Goal: Information Seeking & Learning: Find specific page/section

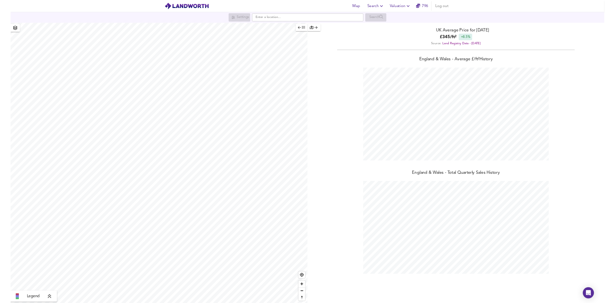
scroll to position [418, 820]
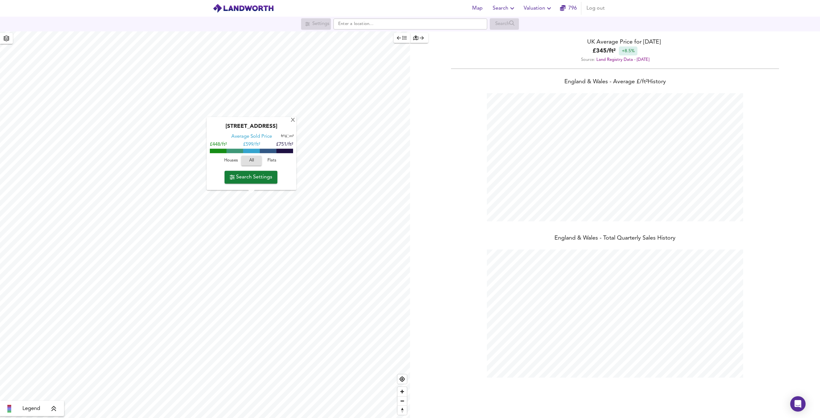
click at [259, 177] on span "Search Settings" at bounding box center [251, 177] width 43 height 9
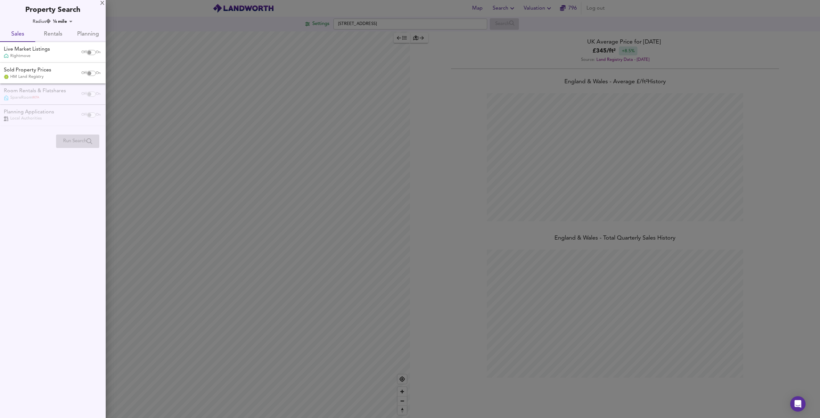
click at [82, 33] on span "Planning" at bounding box center [88, 34] width 28 height 10
checkbox input "false"
checkbox input "true"
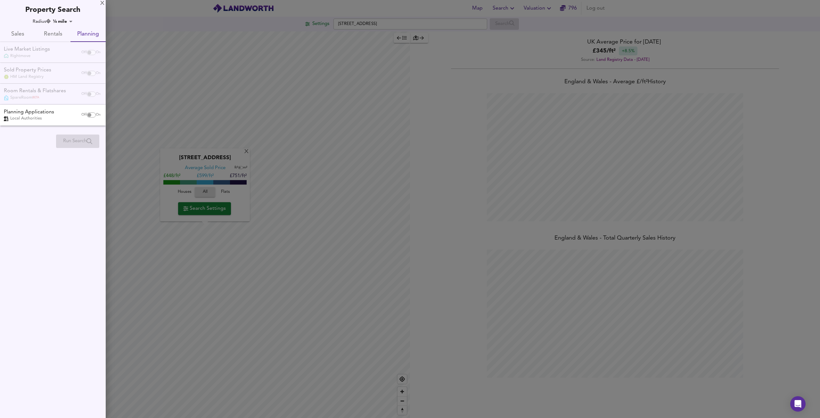
click at [83, 116] on span "Off" at bounding box center [83, 114] width 5 height 5
checkbox input "true"
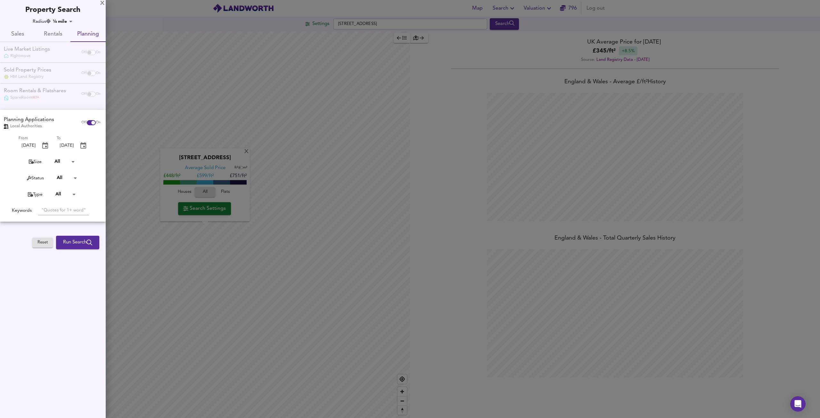
click at [66, 193] on body "Map Search Valuation [STREET_ADDRESS] Search [GEOGRAPHIC_DATA] 9DQ Average Sold…" at bounding box center [410, 209] width 820 height 418
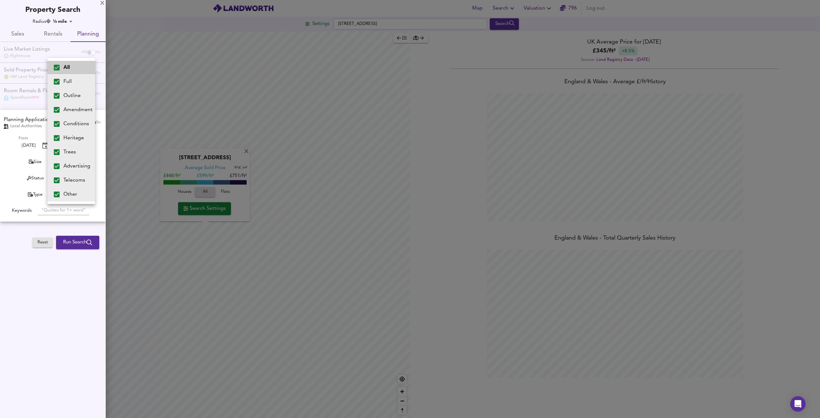
click at [19, 179] on div at bounding box center [410, 209] width 820 height 418
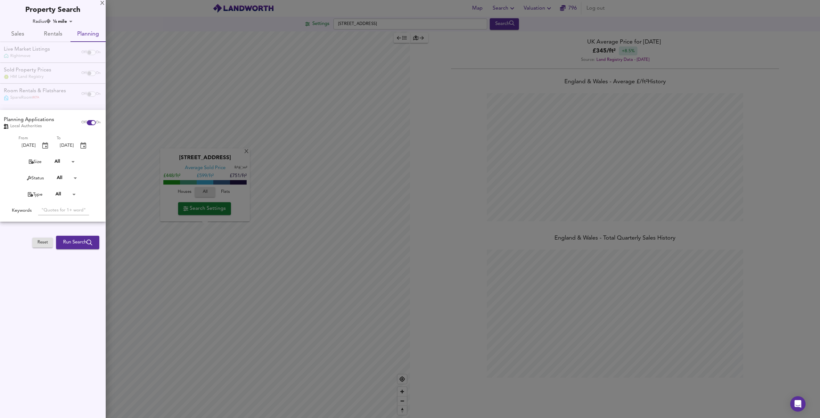
click at [69, 178] on body "Map Search Valuation [STREET_ADDRESS] Search [GEOGRAPHIC_DATA] 9DQ Average Sold…" at bounding box center [410, 209] width 820 height 418
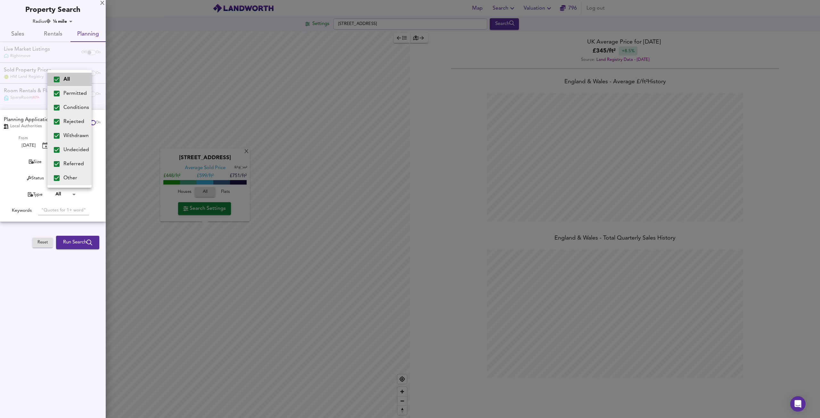
click at [72, 77] on label "All" at bounding box center [69, 79] width 44 height 13
click at [63, 77] on input "All" at bounding box center [56, 79] width 13 height 13
checkbox input "false"
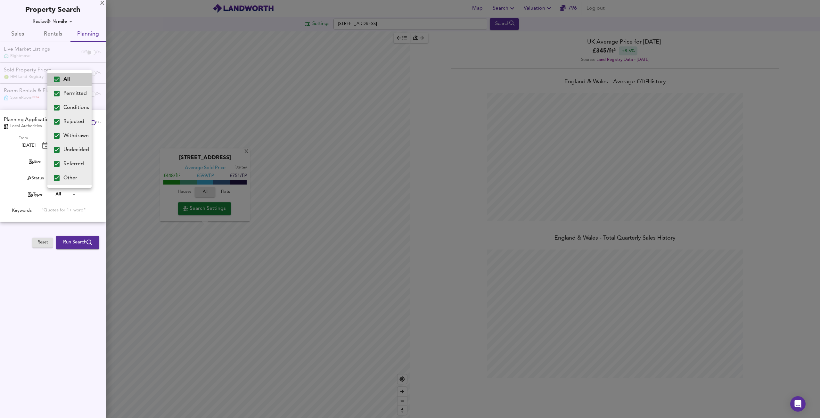
checkbox input "false"
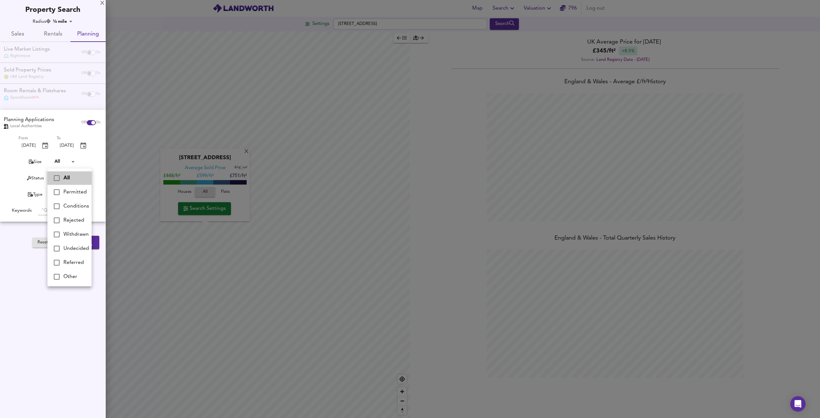
click at [82, 222] on li "Rejected" at bounding box center [69, 220] width 44 height 14
type input "Rejected"
checkbox input "true"
click at [93, 251] on div at bounding box center [410, 209] width 820 height 418
click at [94, 244] on div "All Permitted Conditions Rejected Withdrawn Undecided Referred Other" at bounding box center [410, 209] width 820 height 418
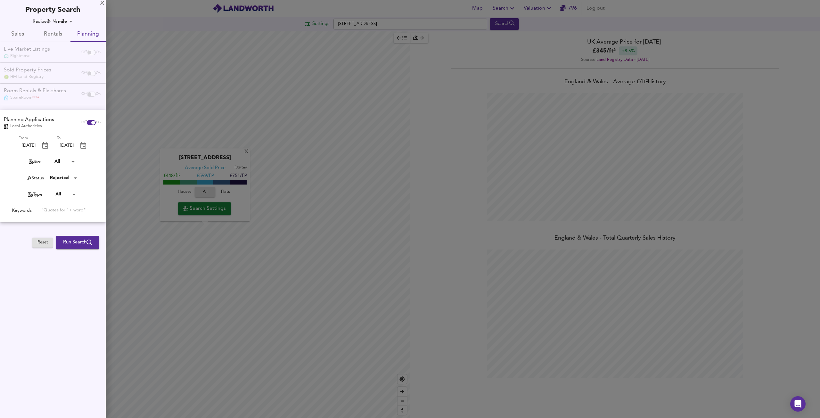
click at [97, 245] on button "Run Search" at bounding box center [77, 242] width 43 height 13
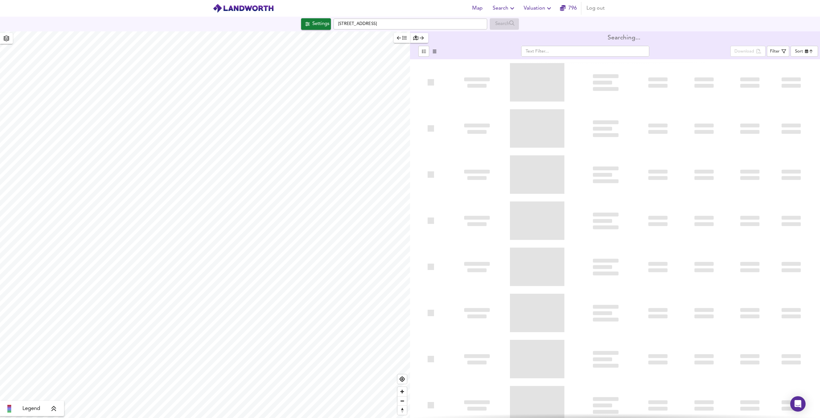
type input "newest"
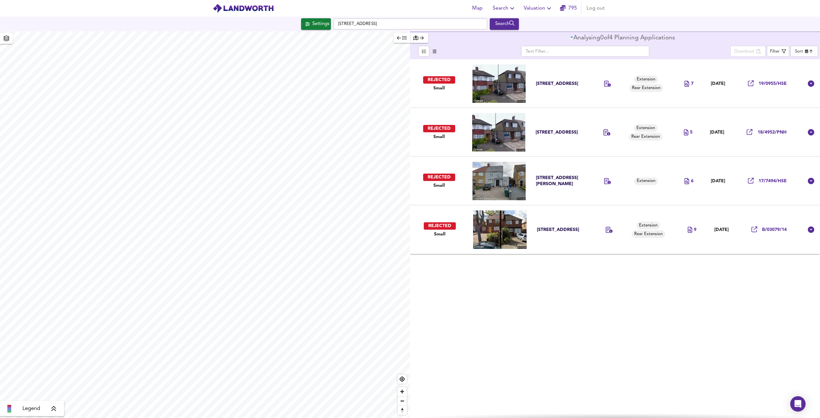
type input "810"
click at [508, 23] on div "Search" at bounding box center [504, 24] width 26 height 8
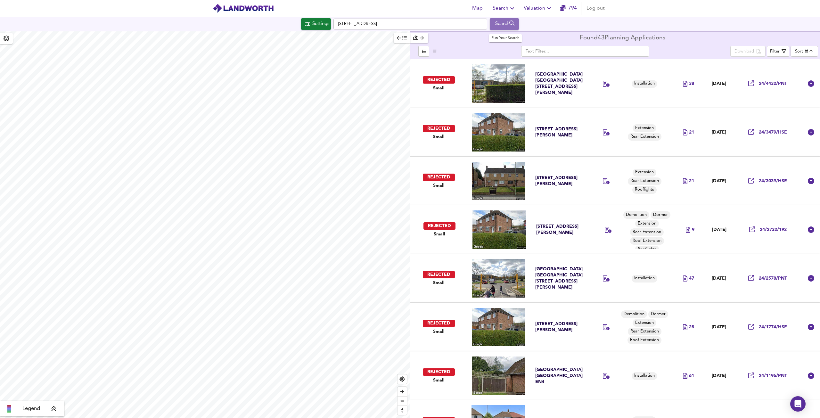
click at [508, 24] on div "Search" at bounding box center [504, 24] width 26 height 8
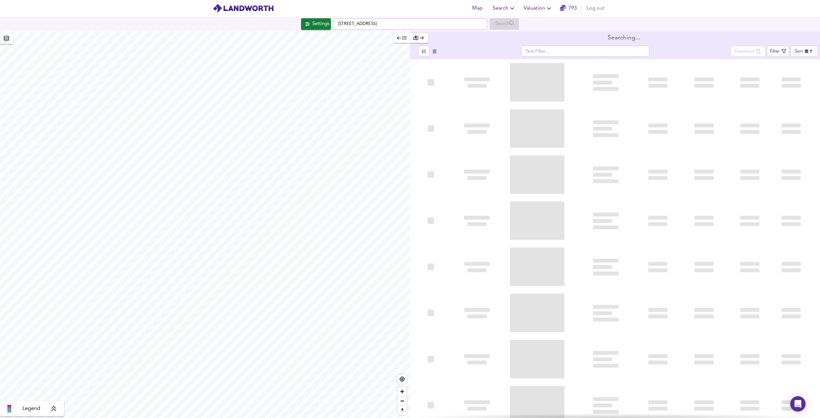
type input "newest"
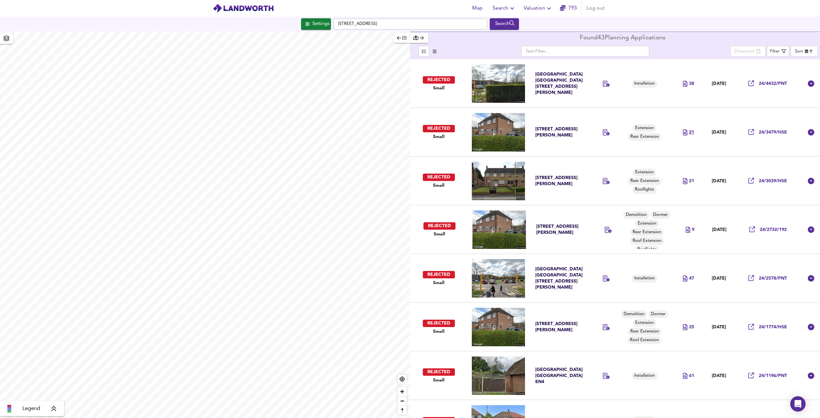
click at [683, 131] on div "21" at bounding box center [688, 132] width 11 height 6
